Goal: Book appointment/travel/reservation

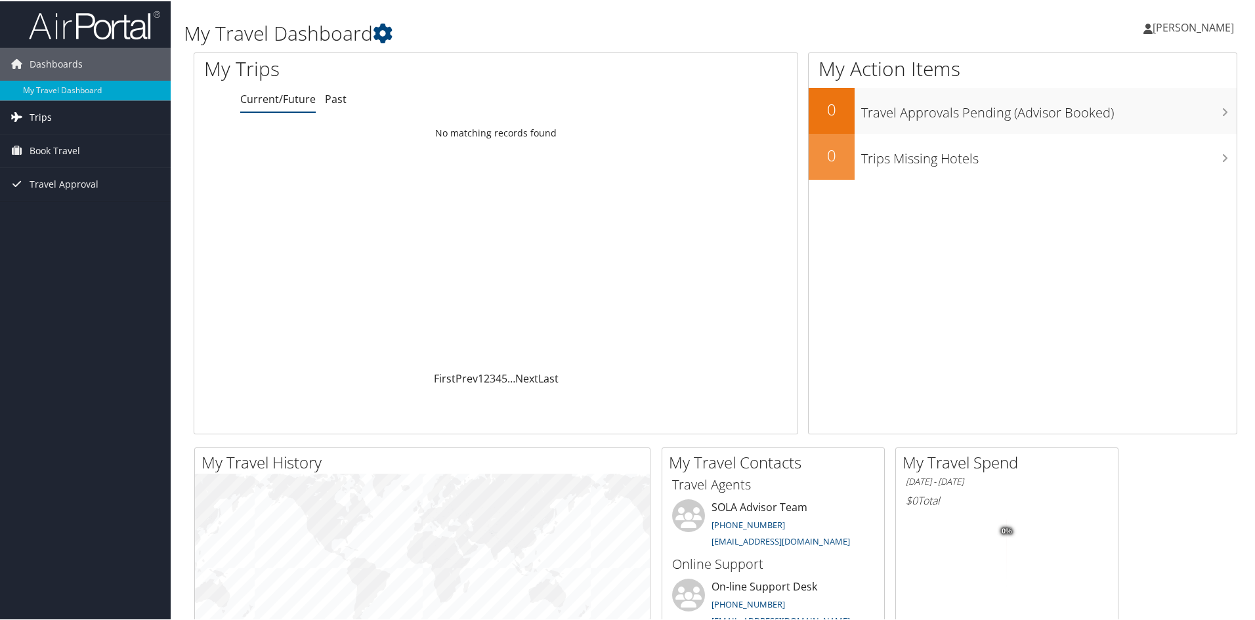
click at [43, 121] on span "Trips" at bounding box center [41, 116] width 22 height 33
click at [43, 138] on link "Current/Future Trips" at bounding box center [85, 143] width 171 height 20
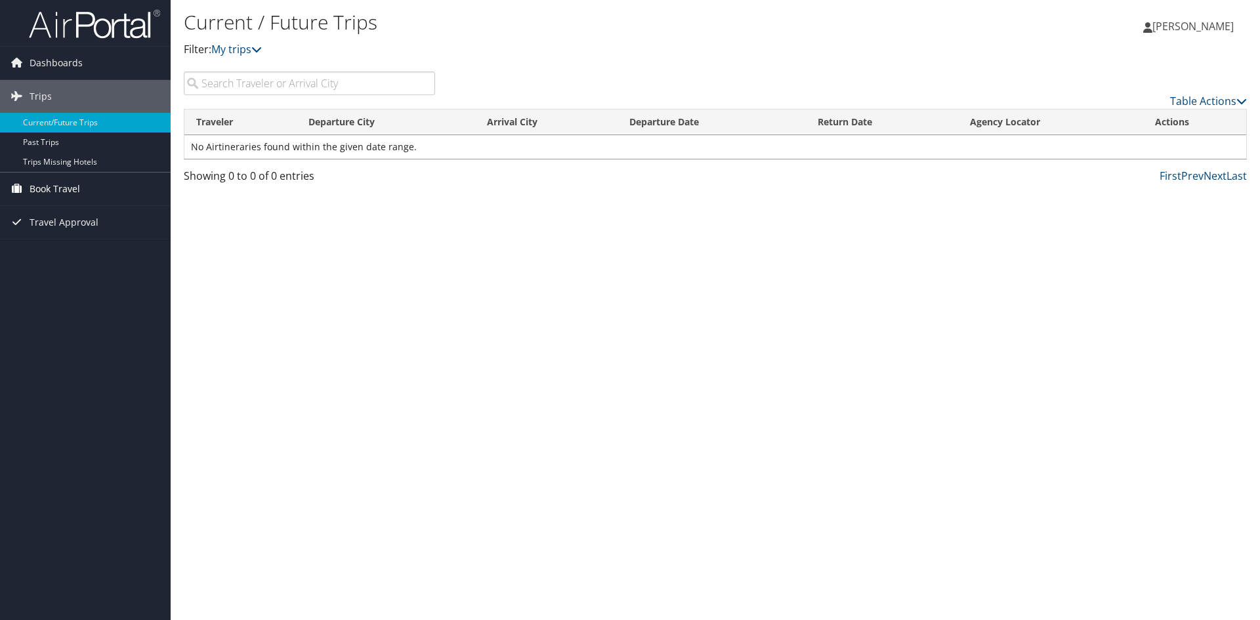
click at [63, 192] on span "Book Travel" at bounding box center [55, 189] width 51 height 33
click at [26, 230] on link "Book/Manage Online Trips" at bounding box center [85, 235] width 171 height 20
